Goal: Task Accomplishment & Management: Manage account settings

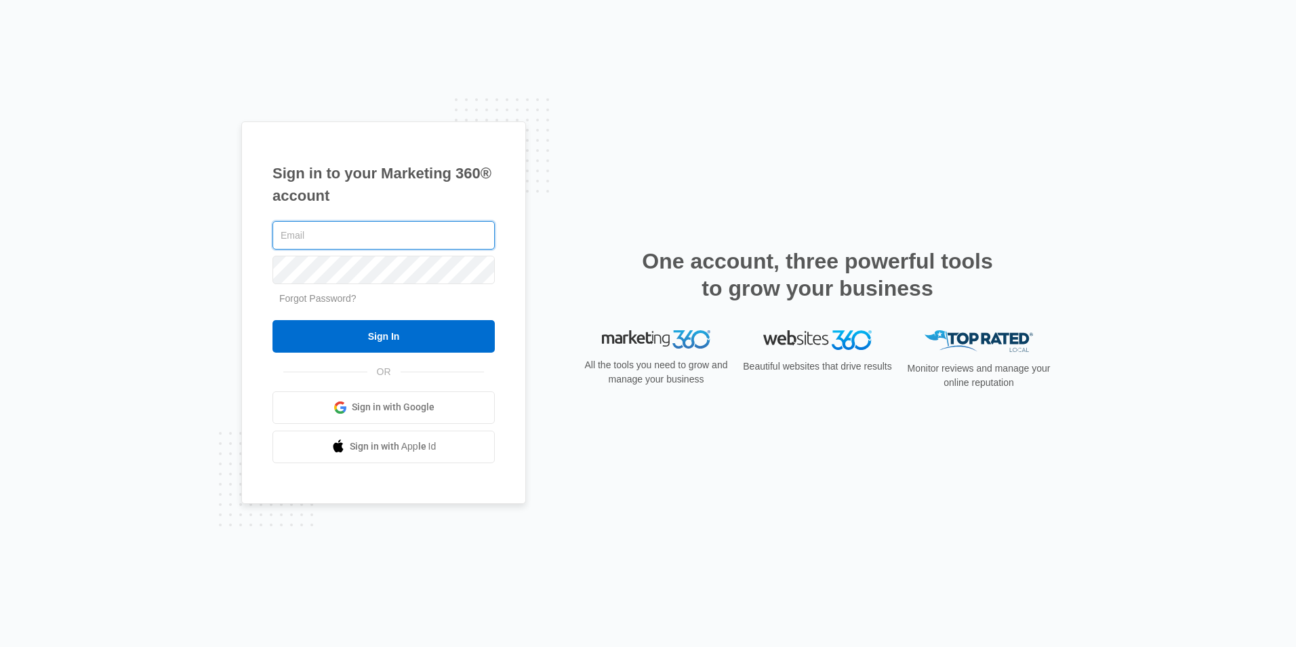
paste input "[PERSON_NAME][EMAIL_ADDRESS][DOMAIN_NAME]"
type input "[PERSON_NAME][EMAIL_ADDRESS][DOMAIN_NAME]"
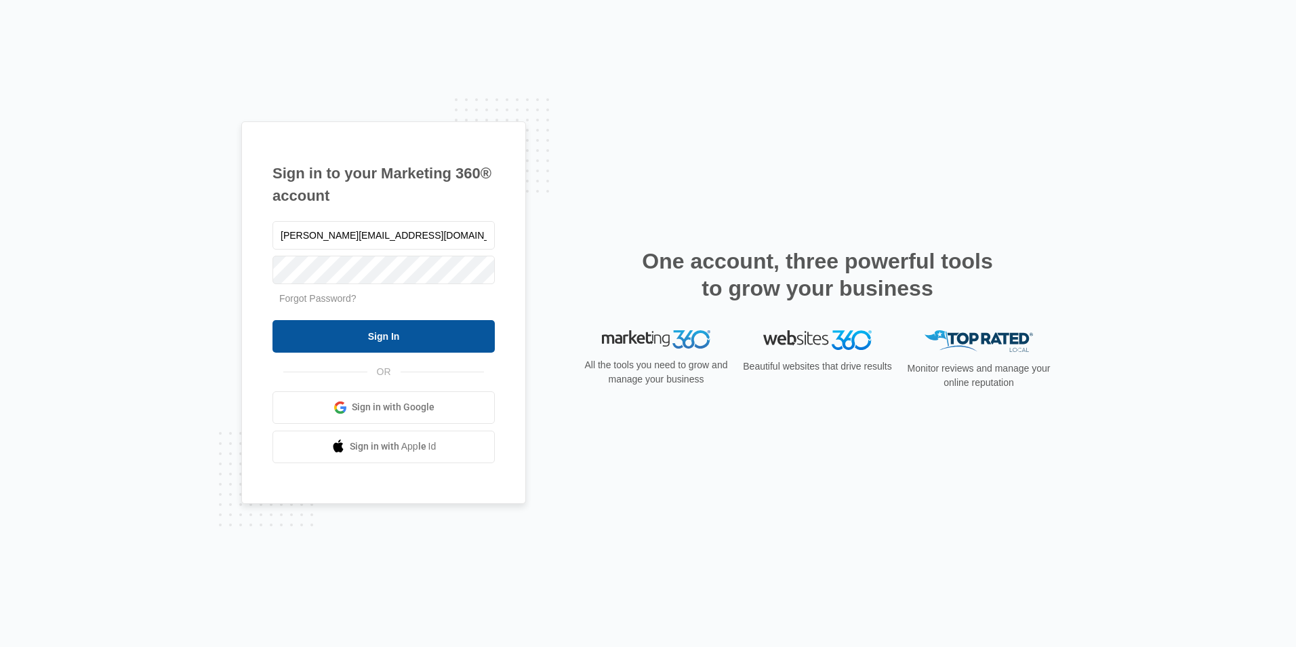
click at [414, 335] on input "Sign In" at bounding box center [384, 336] width 222 height 33
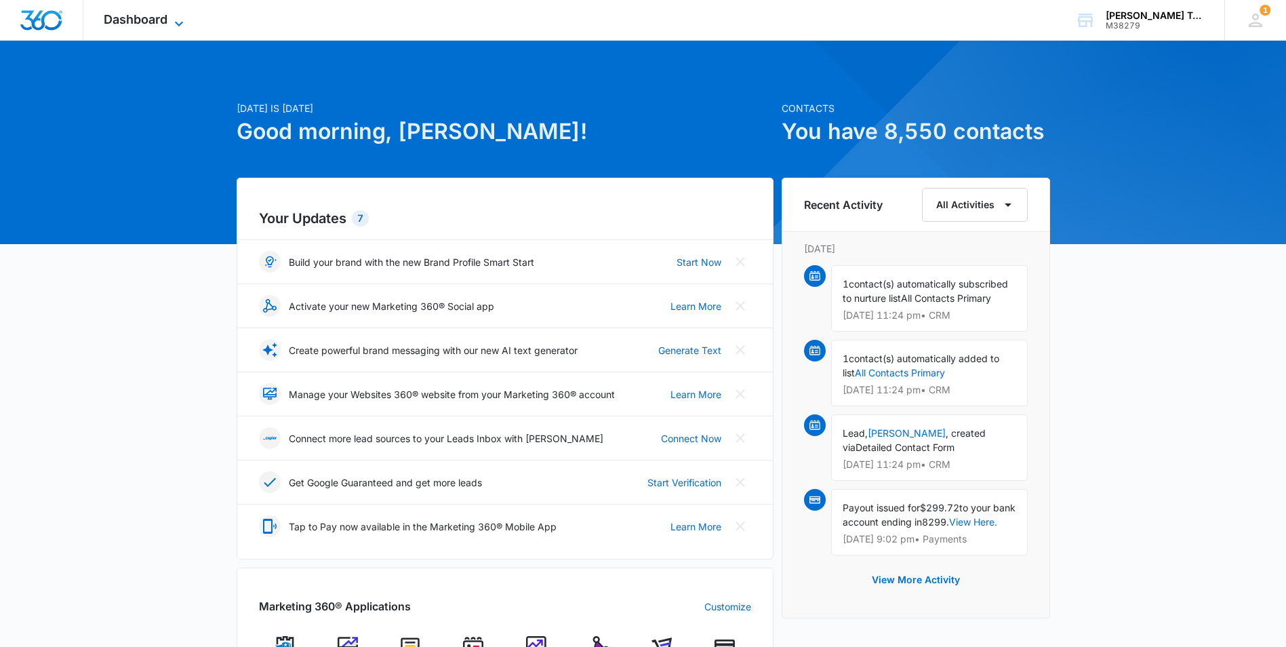
click at [179, 16] on icon at bounding box center [179, 24] width 16 height 16
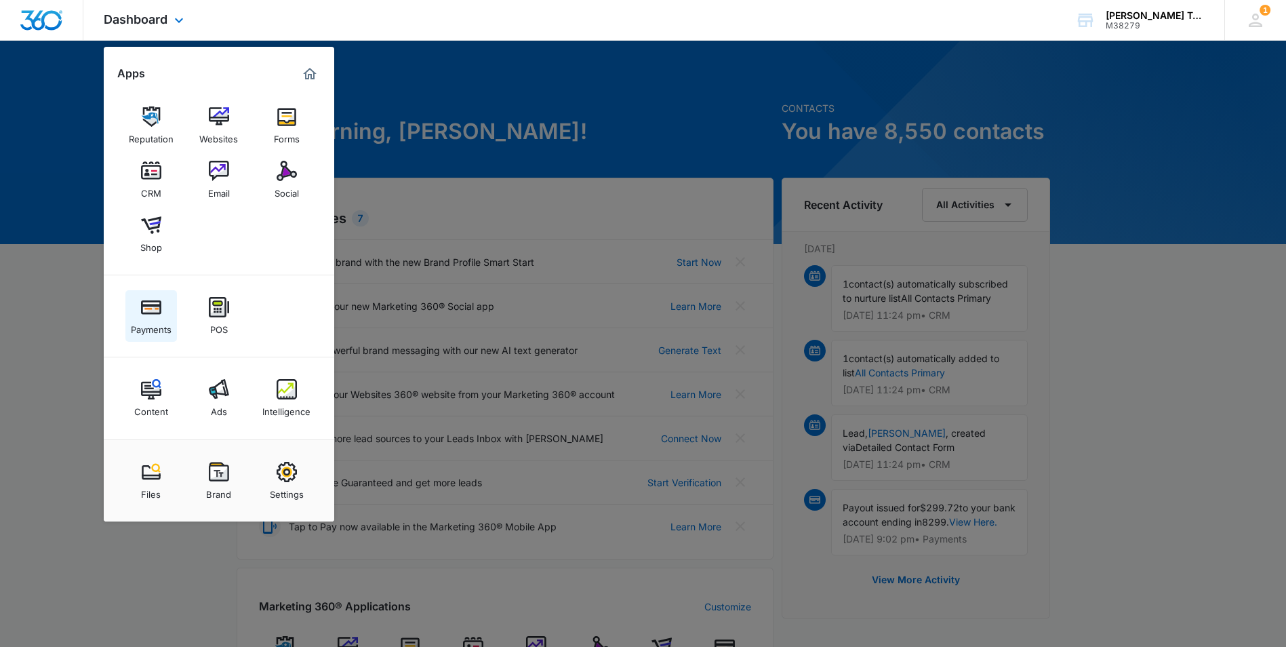
click at [155, 312] on img at bounding box center [151, 307] width 20 height 20
